Goal: Complete application form

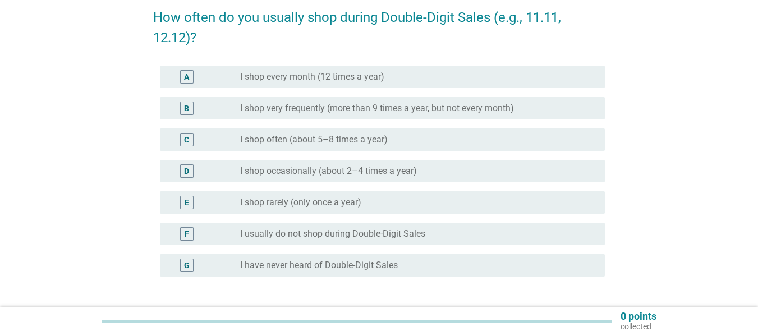
scroll to position [112, 0]
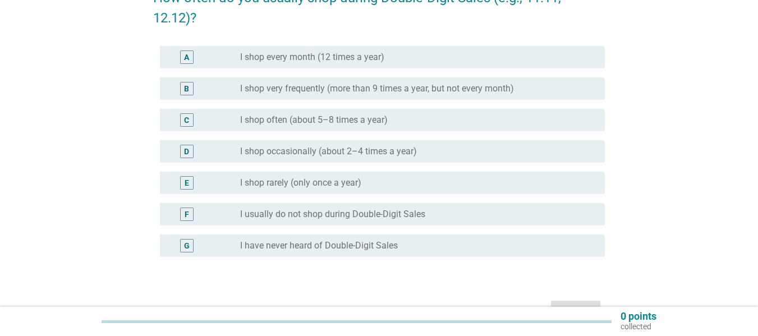
click at [268, 137] on div "D radio_button_unchecked I shop occasionally (about 2–4 times a year)" at bounding box center [378, 151] width 451 height 31
click at [268, 116] on label "I shop often (about 5–8 times a year)" at bounding box center [314, 119] width 148 height 11
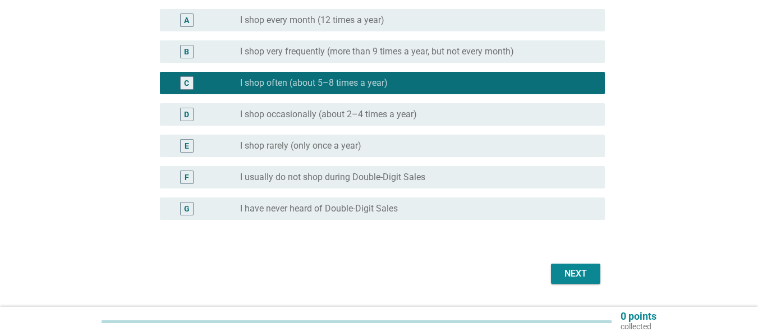
scroll to position [168, 0]
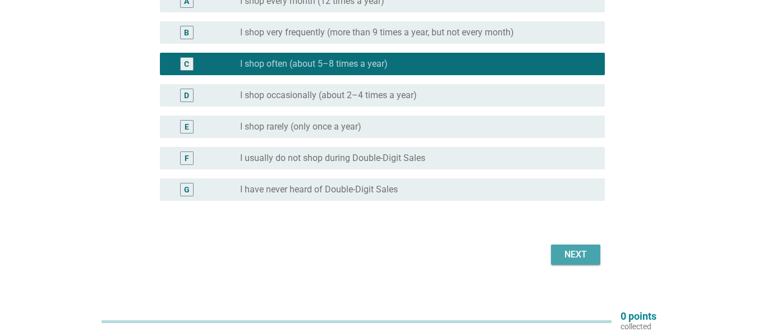
click at [568, 248] on div "Next" at bounding box center [575, 254] width 31 height 13
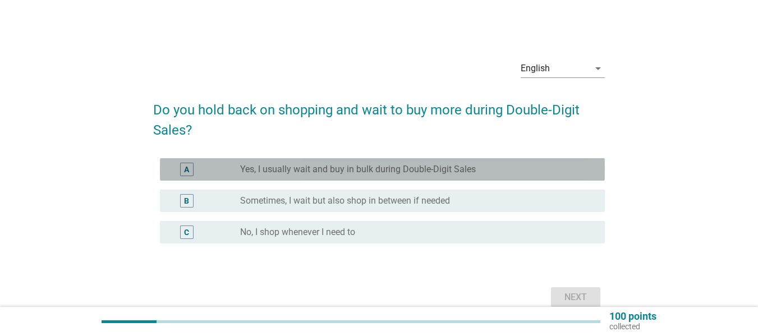
click at [280, 167] on label "Yes, I usually wait and buy in bulk during Double-Digit Sales" at bounding box center [358, 169] width 236 height 11
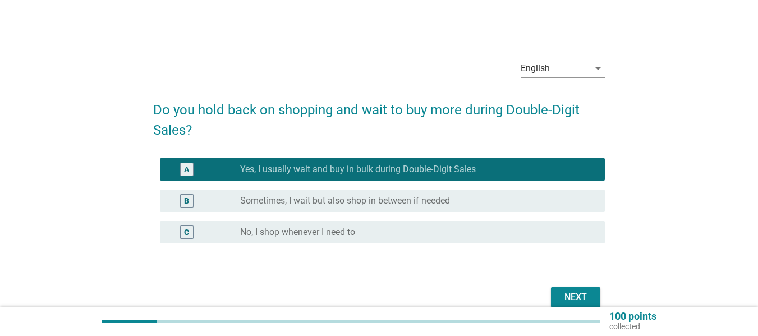
click at [606, 302] on div "English arrow_drop_down Do you hold back on shopping and wait to buy more durin…" at bounding box center [378, 181] width 469 height 278
click at [584, 296] on div "Next" at bounding box center [575, 297] width 31 height 13
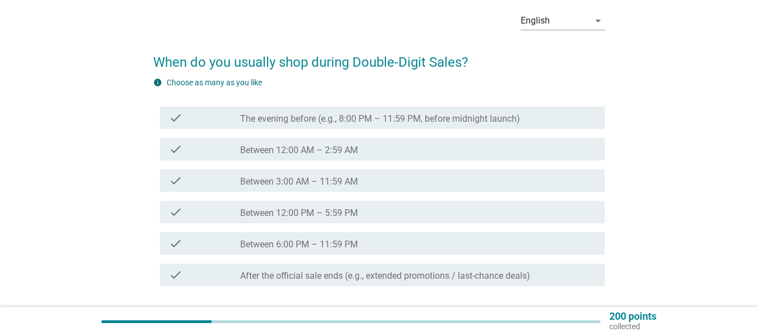
scroll to position [112, 0]
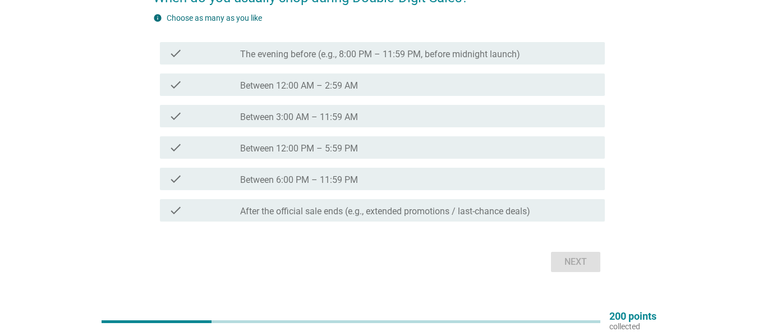
click at [277, 123] on div "check check_box_outline_blank Between 3:00 AM – 11:59 AM" at bounding box center [382, 116] width 445 height 22
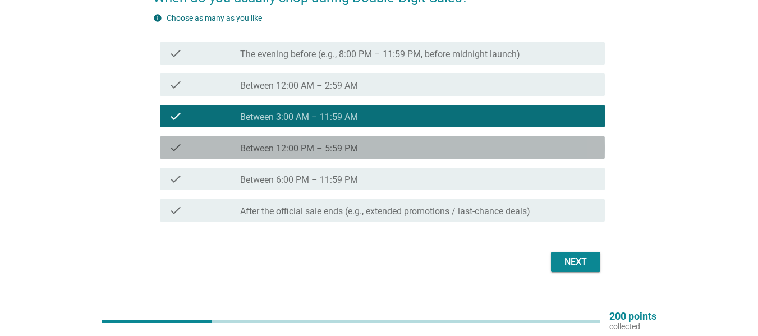
click at [295, 146] on label "Between 12:00 PM – 5:59 PM" at bounding box center [299, 148] width 118 height 11
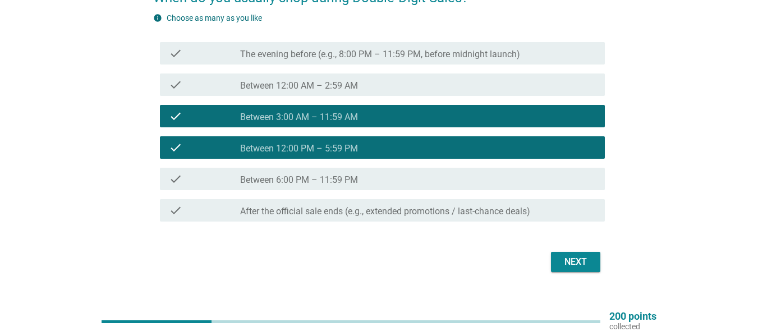
click at [290, 183] on label "Between 6:00 PM – 11:59 PM" at bounding box center [299, 179] width 118 height 11
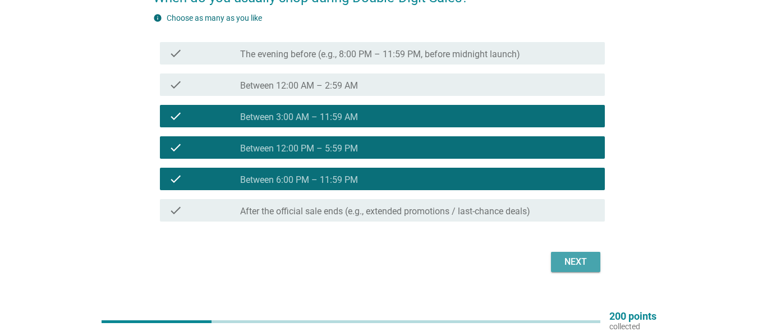
click at [573, 257] on div "Next" at bounding box center [575, 261] width 31 height 13
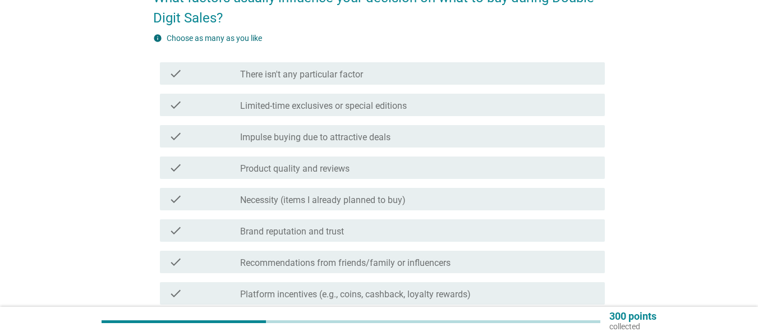
click at [304, 144] on div "check check_box_outline_blank Impulse buying due to attractive deals" at bounding box center [382, 136] width 445 height 22
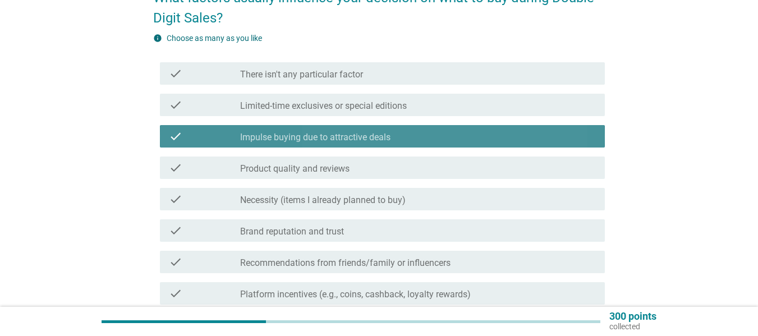
click at [309, 209] on div "check check_box_outline_blank Necessity (items I already planned to buy)" at bounding box center [382, 199] width 445 height 22
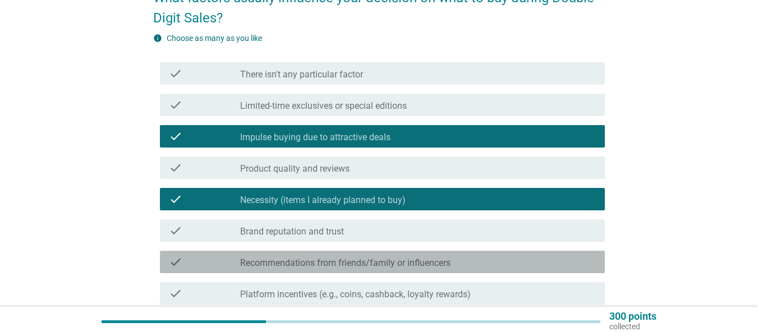
click at [305, 255] on div "check_box_outline_blank Recommendations from friends/family or influencers" at bounding box center [418, 261] width 356 height 13
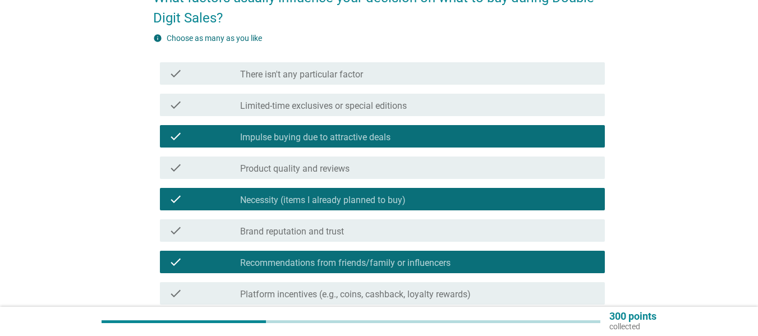
click at [306, 233] on label "Brand reputation and trust" at bounding box center [292, 231] width 104 height 11
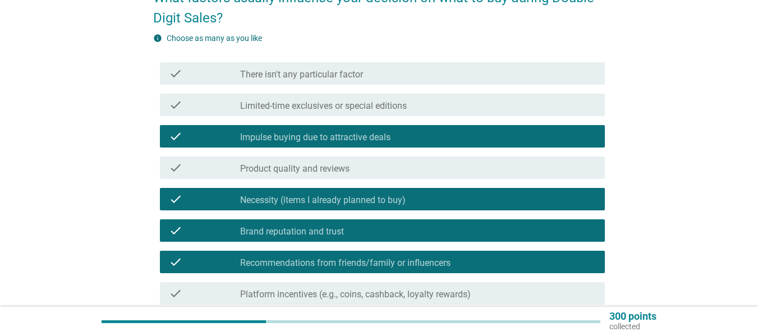
click at [287, 143] on div "check check_box_outline_blank Impulse buying due to attractive deals" at bounding box center [382, 136] width 445 height 22
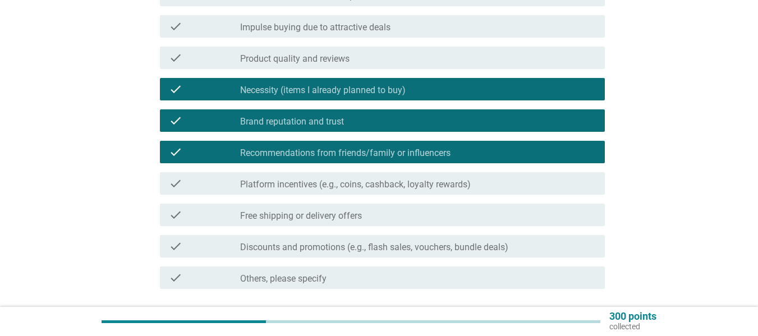
scroll to position [308, 0]
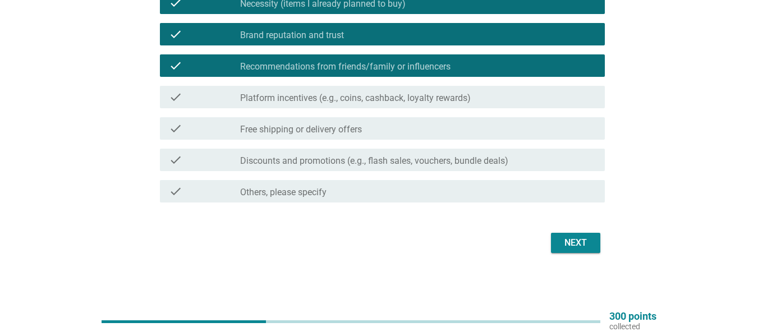
click at [570, 225] on form "What factors usually influence your decision on what to buy during Double Digit…" at bounding box center [378, 18] width 451 height 476
click at [564, 236] on div "Next" at bounding box center [575, 242] width 31 height 13
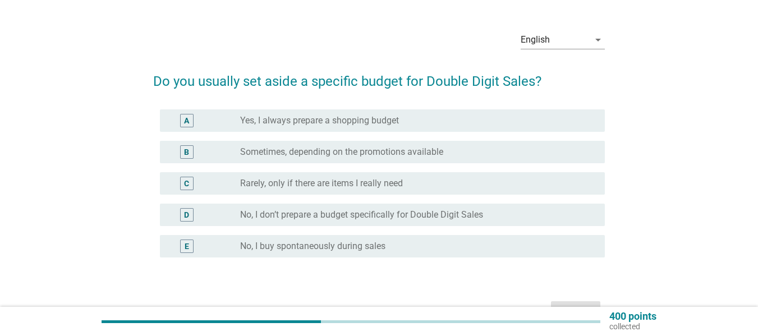
scroll to position [56, 0]
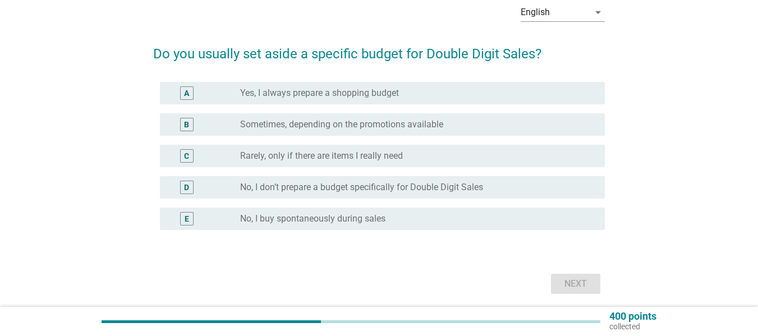
click at [302, 128] on label "Sometimes, depending on the promotions available" at bounding box center [341, 124] width 203 height 11
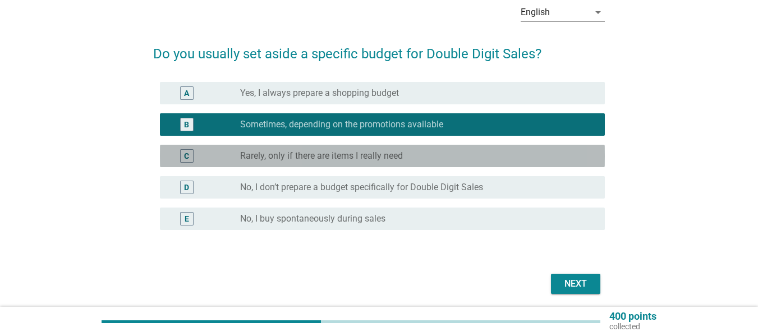
click at [311, 158] on label "Rarely, only if there are items I really need" at bounding box center [321, 155] width 163 height 11
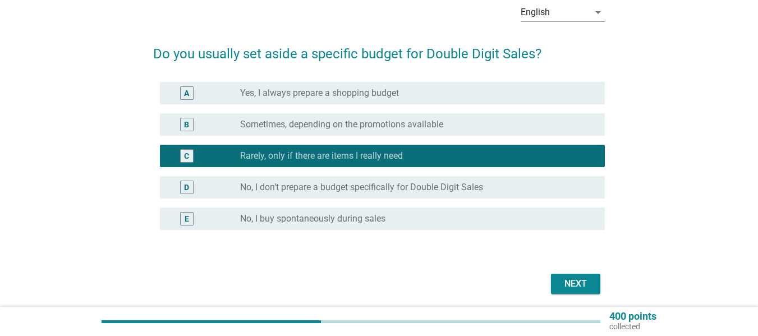
drag, startPoint x: 551, startPoint y: 263, endPoint x: 558, endPoint y: 271, distance: 10.0
click at [554, 266] on form "Do you usually set aside a specific budget for Double Digit Sales? A radio_butt…" at bounding box center [378, 165] width 451 height 265
click at [558, 271] on div "Next" at bounding box center [378, 283] width 451 height 27
click at [565, 284] on div "Next" at bounding box center [575, 283] width 31 height 13
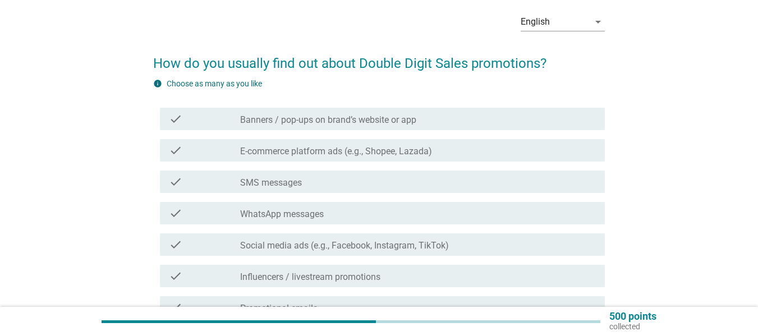
scroll to position [112, 0]
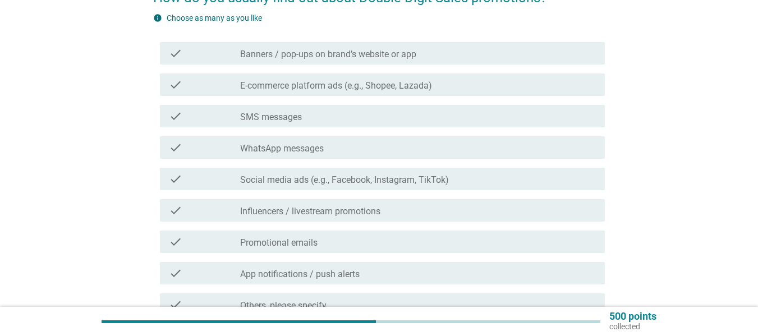
click at [288, 154] on label "WhatsApp messages" at bounding box center [282, 148] width 84 height 11
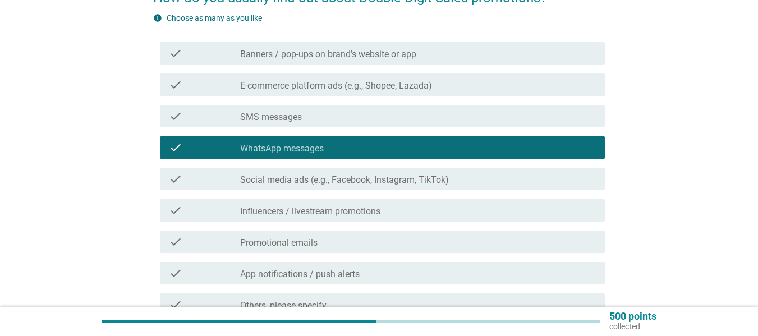
click at [295, 91] on div "check check_box_outline_blank E-commerce platform ads (e.g., Shopee, Lazada)" at bounding box center [382, 84] width 445 height 22
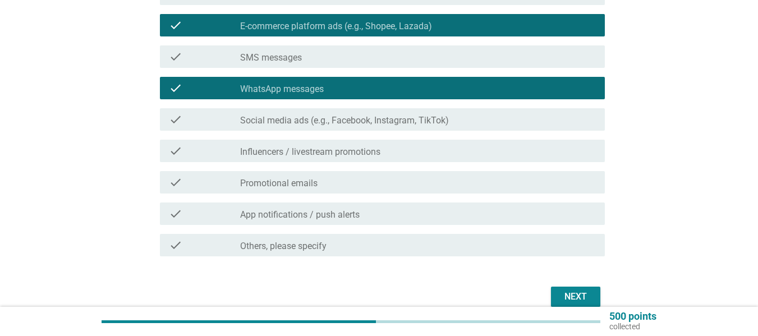
scroll to position [225, 0]
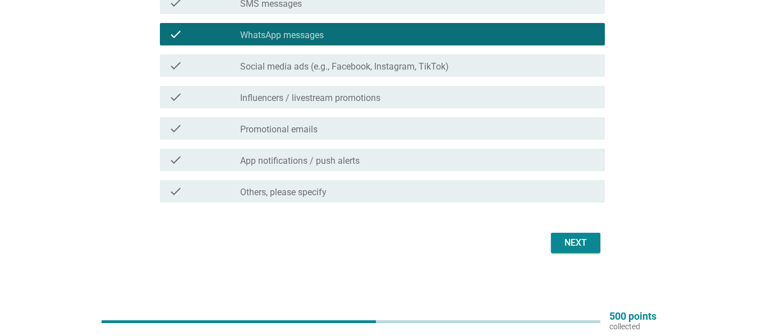
click at [294, 137] on div "check check_box_outline_blank Promotional emails" at bounding box center [382, 128] width 445 height 22
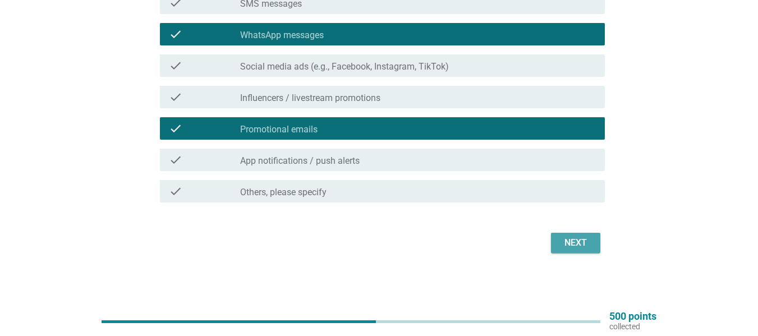
click at [573, 238] on div "Next" at bounding box center [575, 242] width 31 height 13
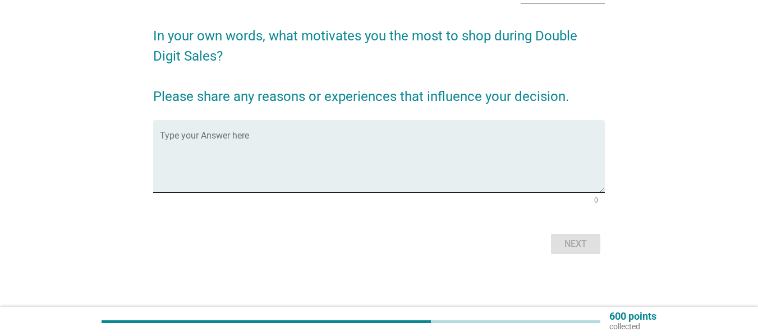
scroll to position [75, 0]
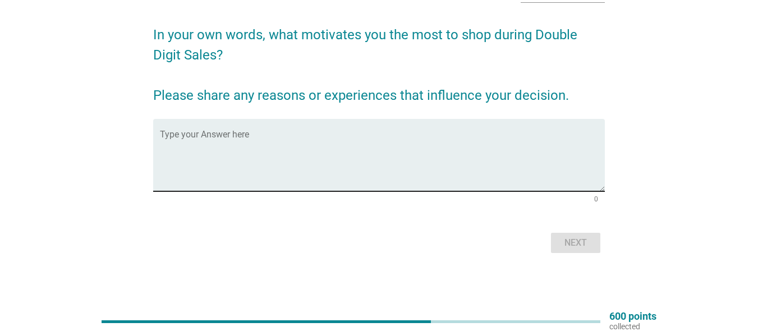
click at [228, 177] on textarea "Type your Answer here" at bounding box center [382, 161] width 445 height 59
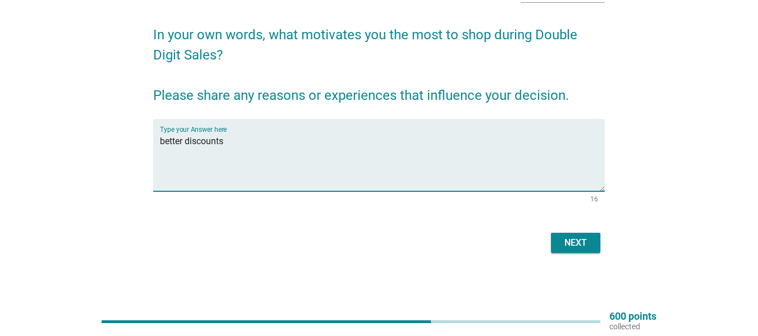
type textarea "better discounts"
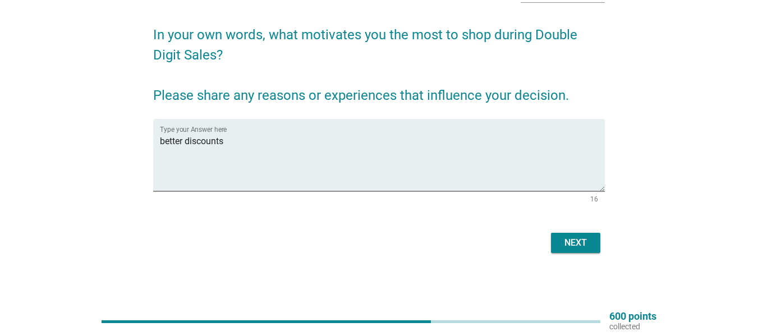
click at [571, 254] on div "Next" at bounding box center [378, 242] width 451 height 27
click at [602, 238] on div "Next" at bounding box center [378, 242] width 451 height 27
click at [588, 240] on div "Next" at bounding box center [575, 242] width 31 height 13
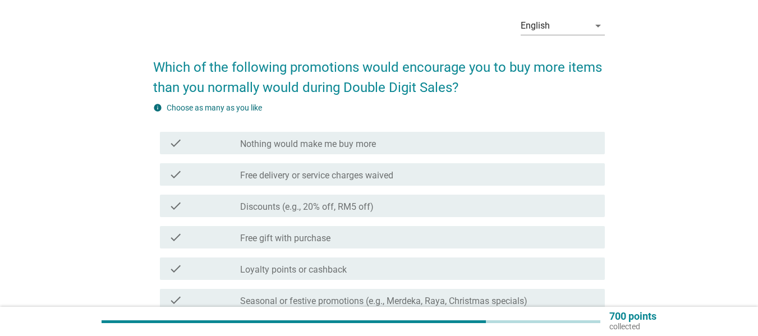
scroll to position [112, 0]
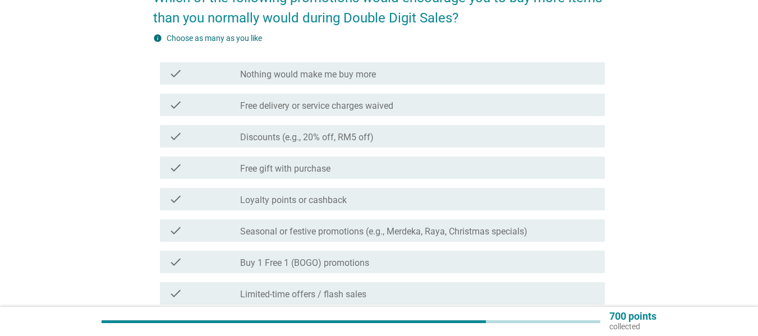
click at [296, 133] on label "Discounts (e.g., 20% off, RM5 off)" at bounding box center [306, 137] width 133 height 11
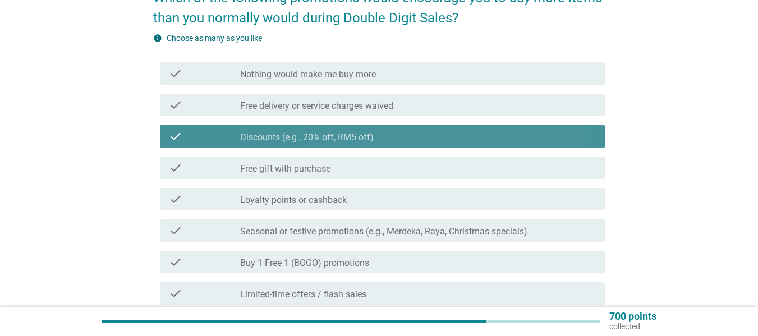
click at [292, 108] on label "Free delivery or service charges waived" at bounding box center [316, 105] width 153 height 11
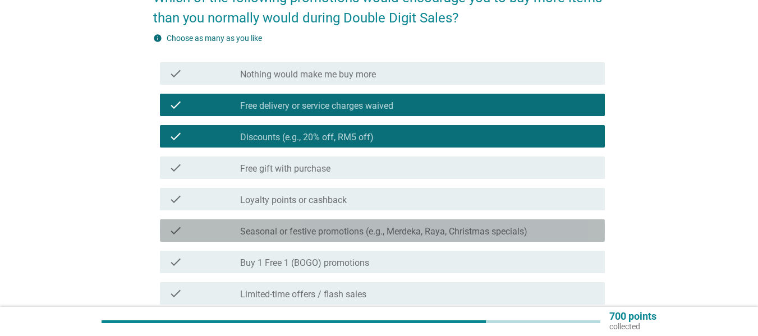
click at [282, 220] on div "check check_box_outline_blank Seasonal or festive promotions (e.g., Merdeka, Ra…" at bounding box center [382, 230] width 445 height 22
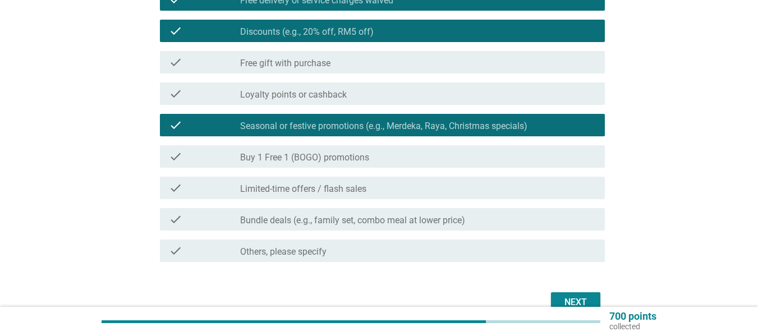
scroll to position [277, 0]
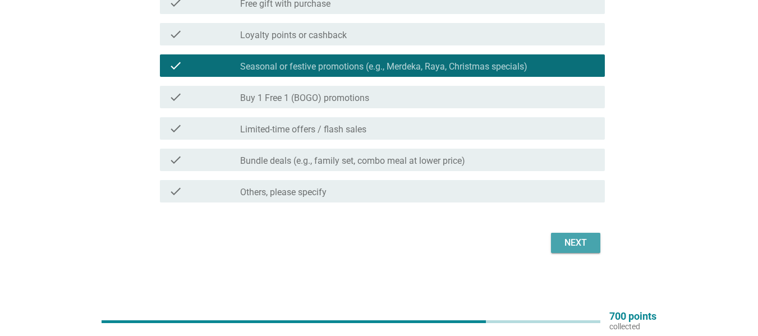
click at [564, 242] on div "Next" at bounding box center [575, 242] width 31 height 13
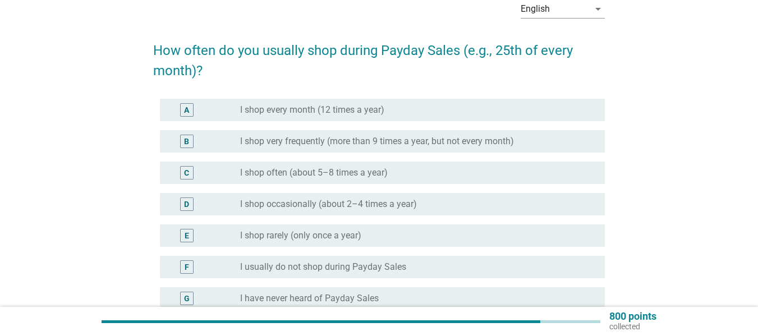
scroll to position [112, 0]
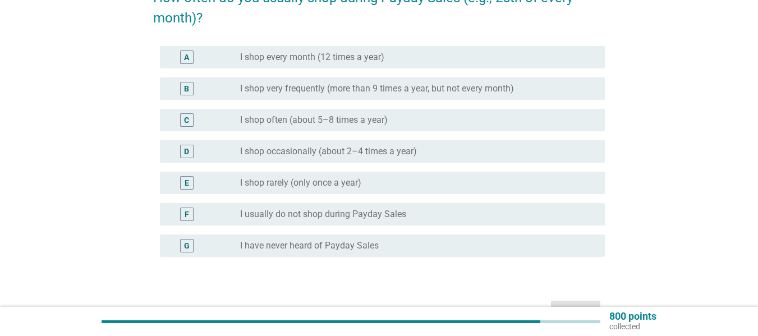
click at [283, 132] on div "C radio_button_unchecked I shop often (about 5–8 times a year)" at bounding box center [378, 119] width 451 height 31
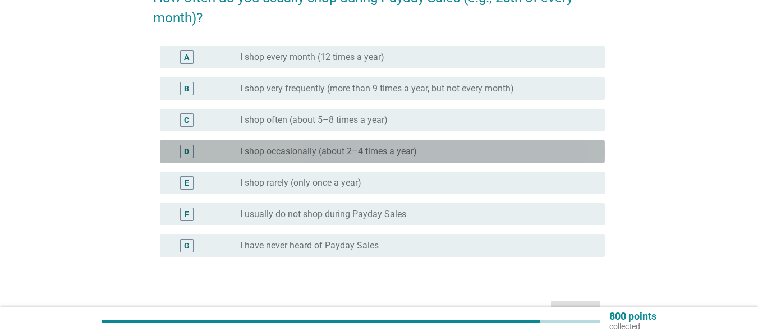
click at [283, 156] on label "I shop occasionally (about 2–4 times a year)" at bounding box center [328, 151] width 177 height 11
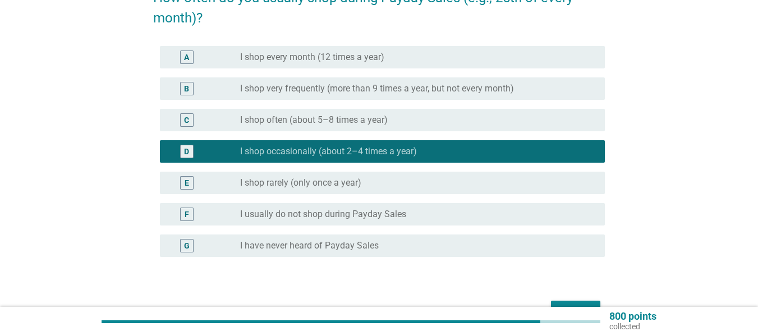
scroll to position [168, 0]
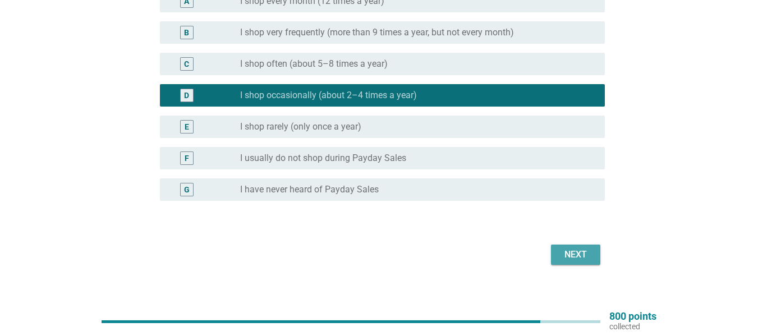
click at [561, 253] on div "Next" at bounding box center [575, 254] width 31 height 13
